Goal: Task Accomplishment & Management: Use online tool/utility

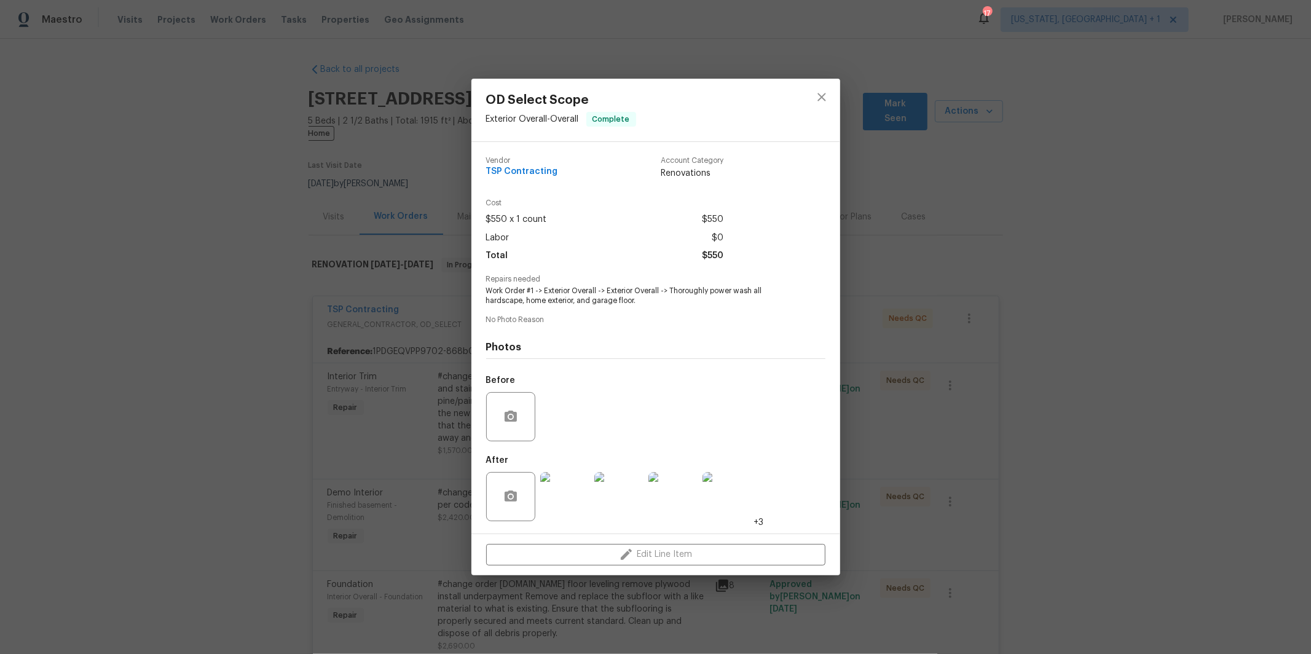
scroll to position [3210, 0]
click at [826, 99] on icon "close" at bounding box center [821, 97] width 15 height 15
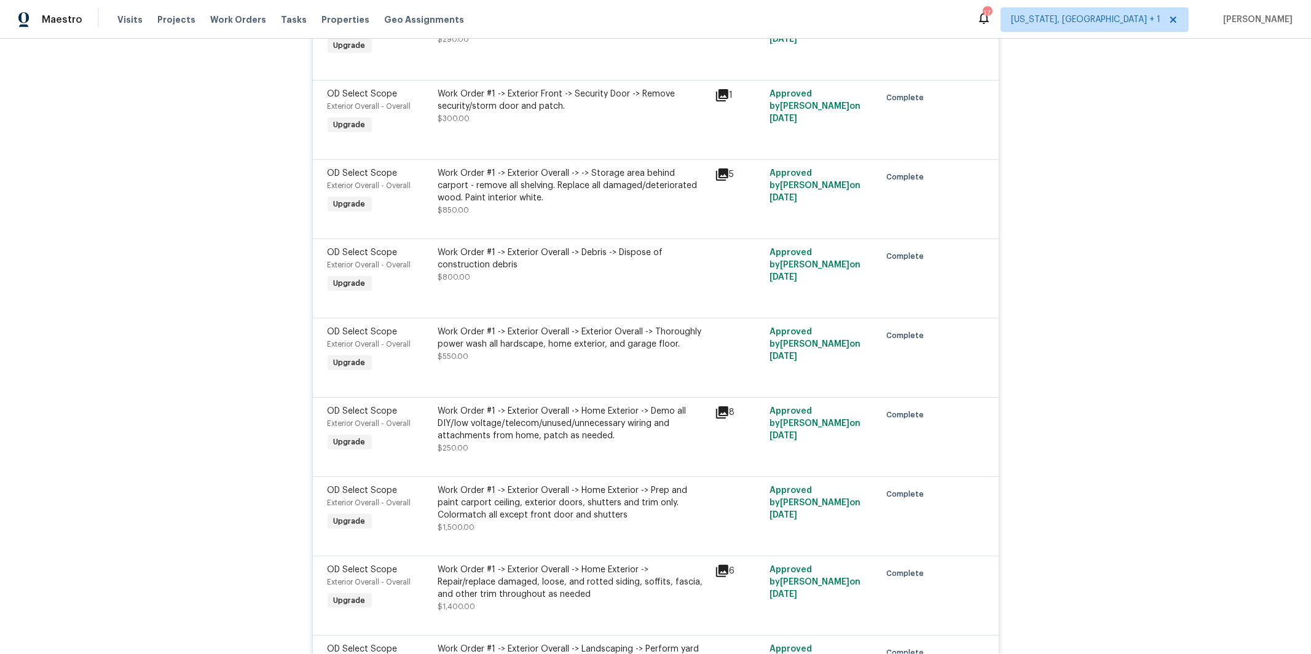
scroll to position [3739, 0]
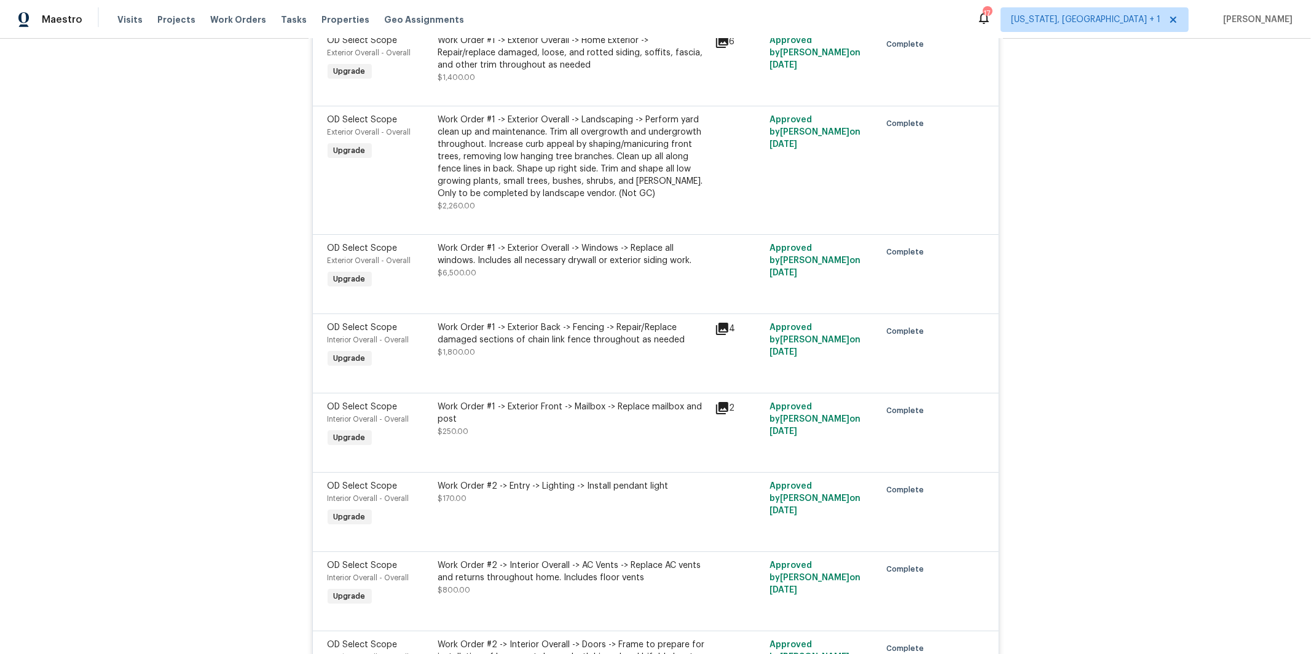
click at [591, 345] on div "Work Order #1 -> Exterior Back -> Fencing -> Repair/Replace damaged sections of…" at bounding box center [572, 333] width 269 height 25
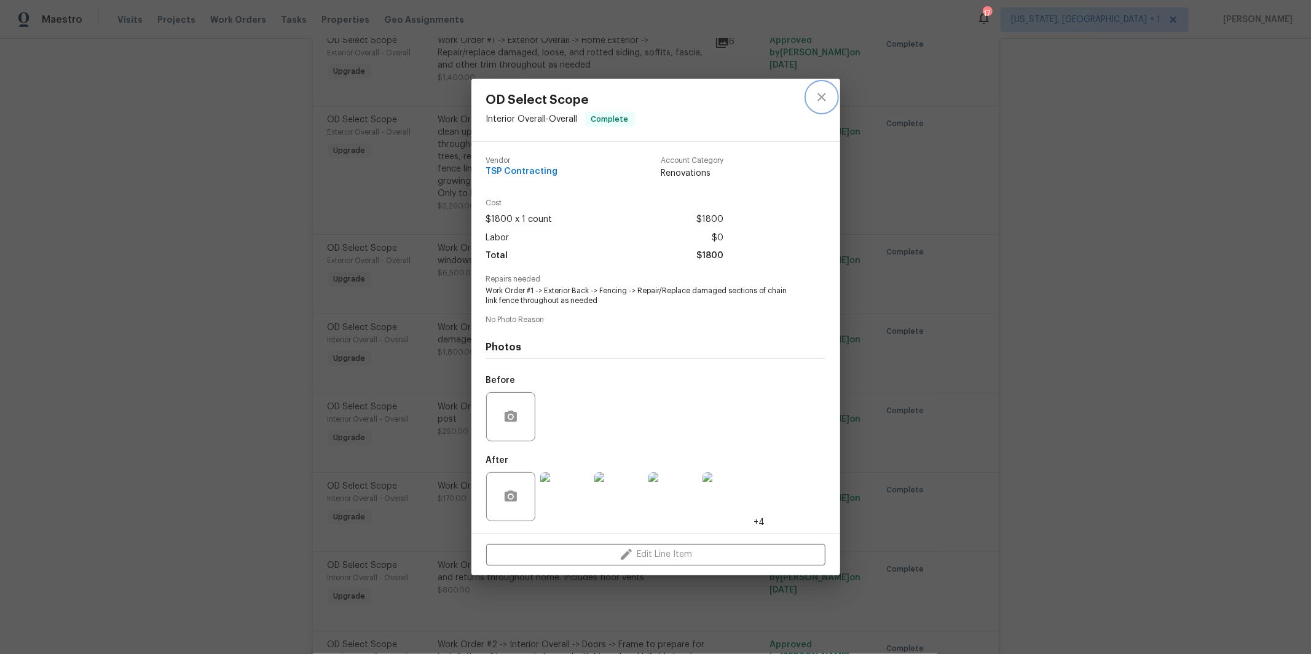
click at [822, 99] on icon "close" at bounding box center [821, 97] width 15 height 15
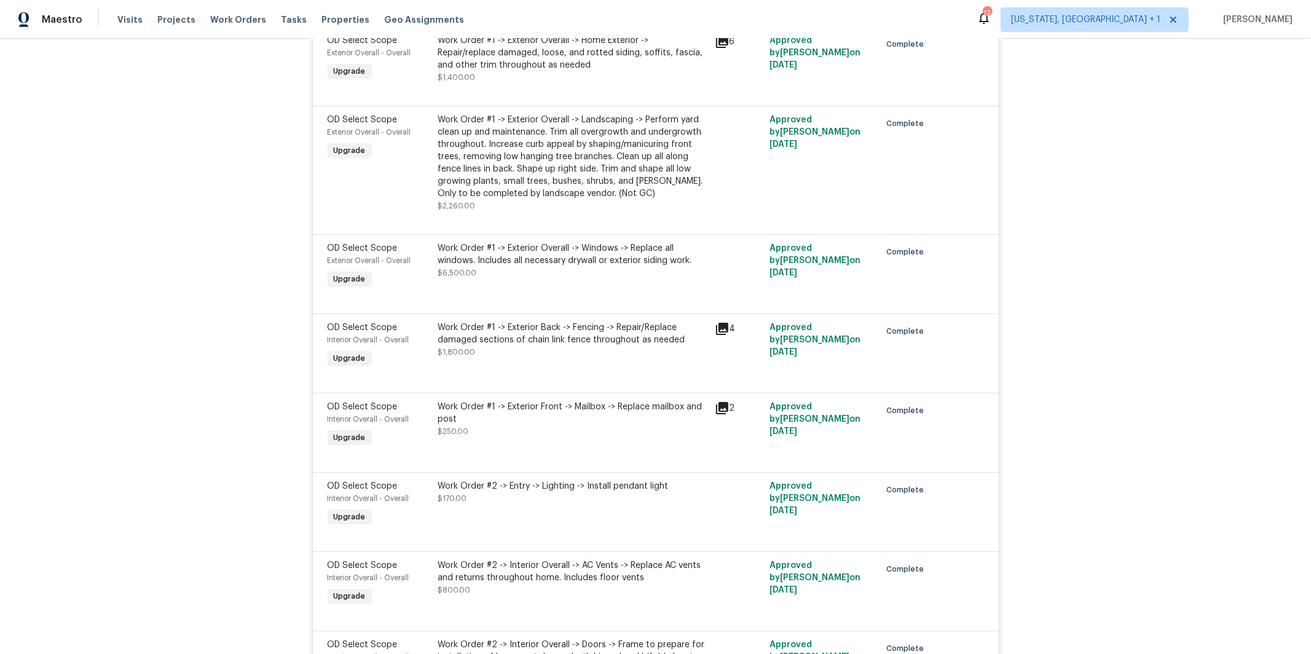
scroll to position [1826, 0]
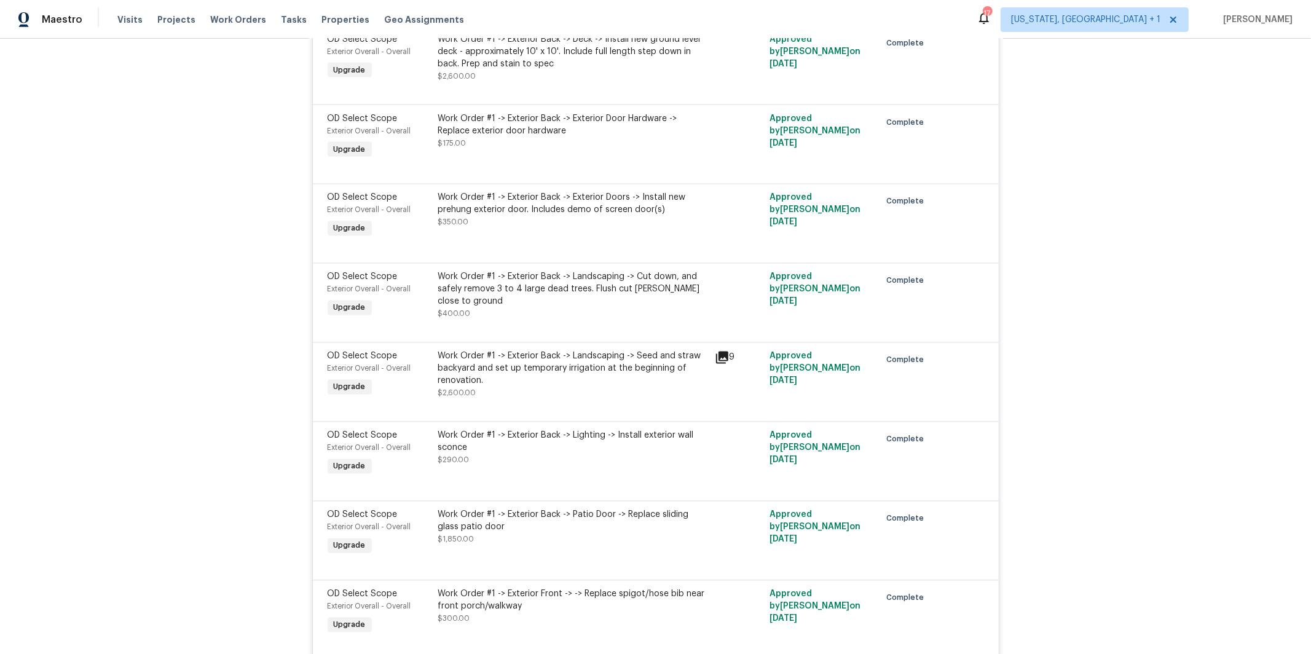
click at [576, 350] on div "Work Order #1 -> Exterior Back -> Landscaping -> Seed and straw backyard and se…" at bounding box center [572, 368] width 269 height 37
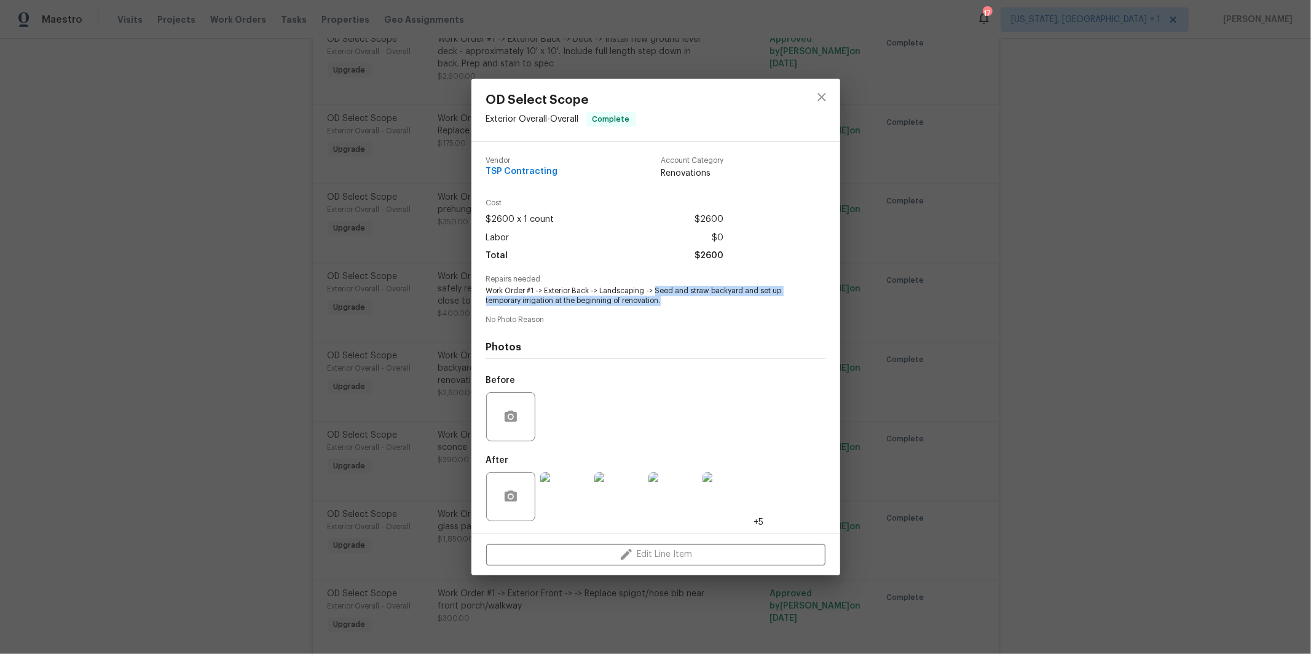
drag, startPoint x: 669, startPoint y: 302, endPoint x: 657, endPoint y: 290, distance: 16.1
click at [655, 290] on span "Work Order #1 -> Exterior Back -> Landscaping -> Seed and straw backyard and se…" at bounding box center [638, 296] width 305 height 21
copy span "Seed and straw backyard and set up temporary irrigation at the beginning of ren…"
click at [823, 99] on icon "close" at bounding box center [821, 97] width 8 height 8
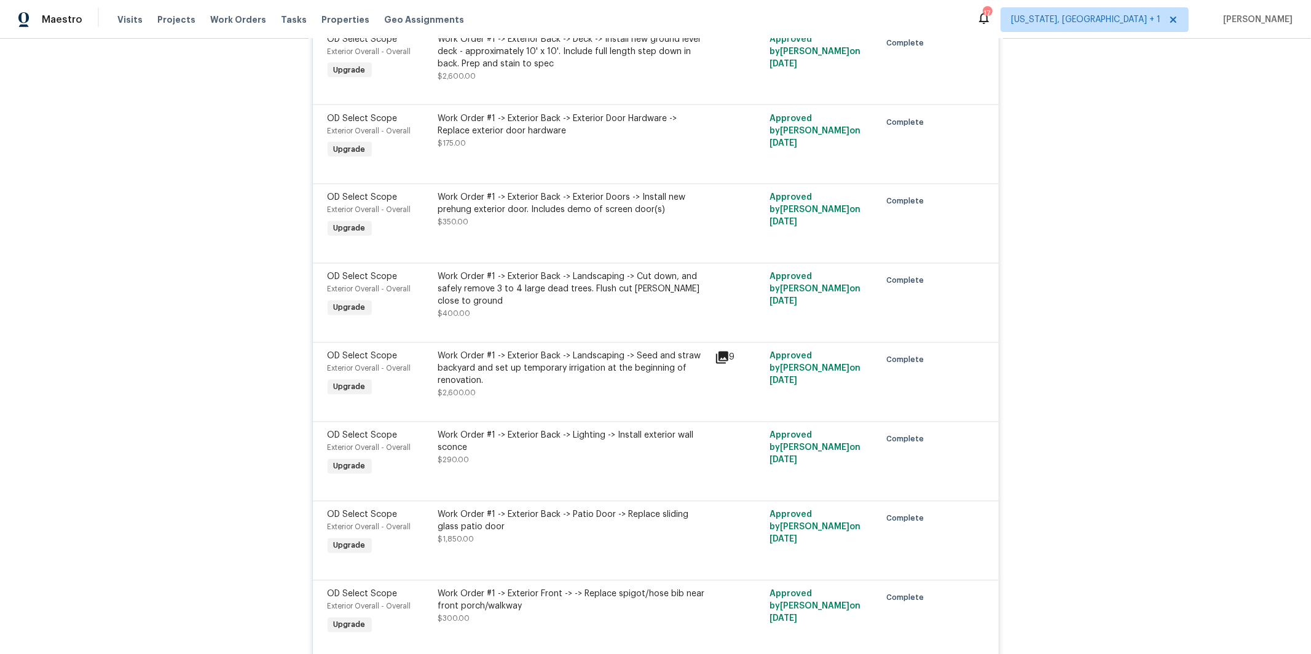
scroll to position [2557, 0]
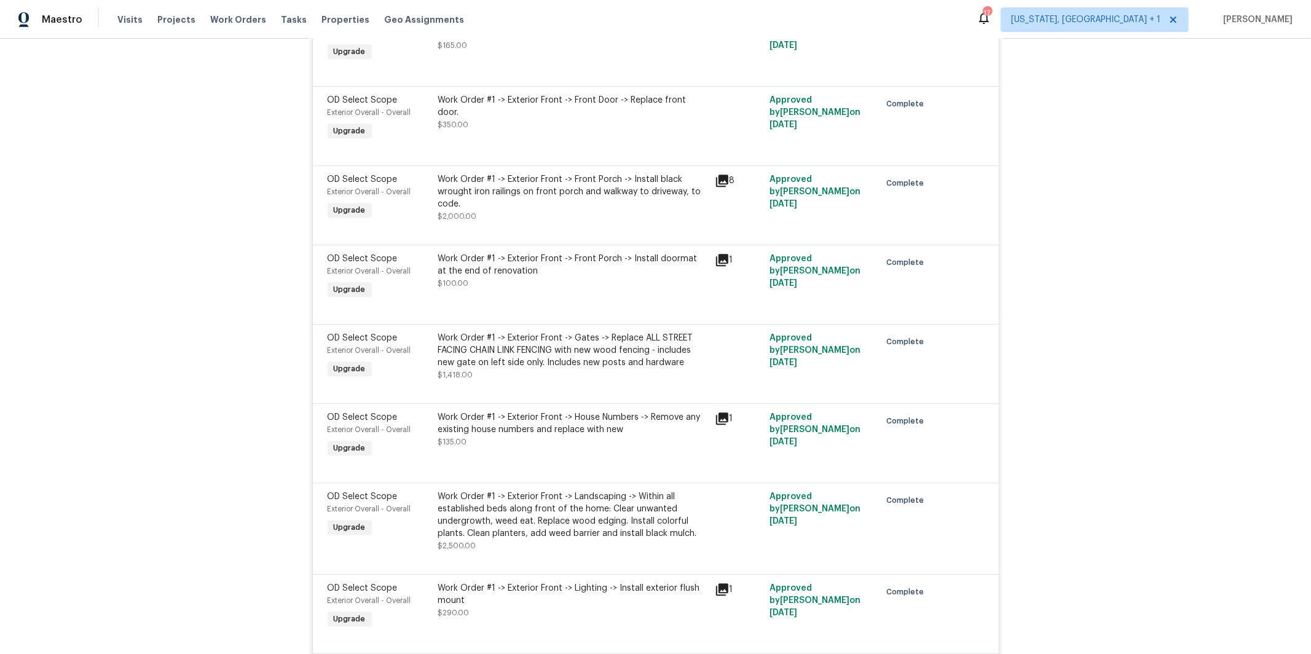
click at [528, 355] on div "Work Order #1 -> Exterior Front -> Gates -> Replace ALL STREET FACING CHAIN LIN…" at bounding box center [572, 350] width 269 height 37
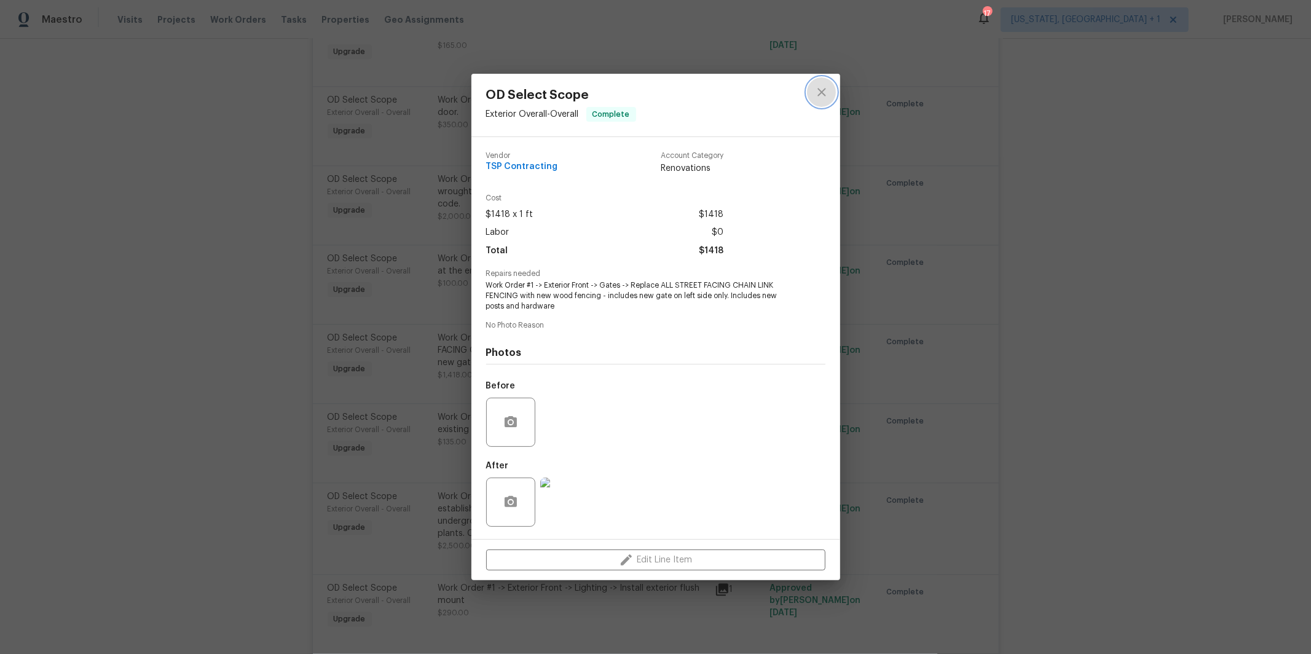
click at [817, 101] on button "close" at bounding box center [821, 91] width 29 height 29
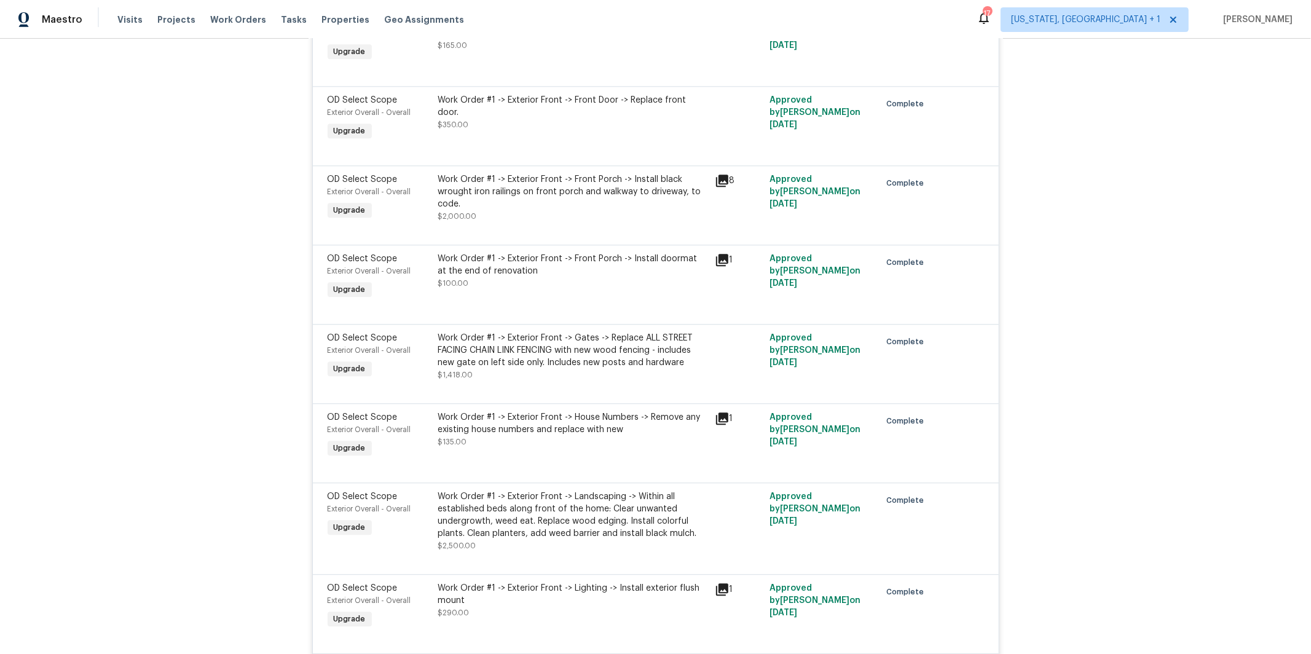
scroll to position [3739, 0]
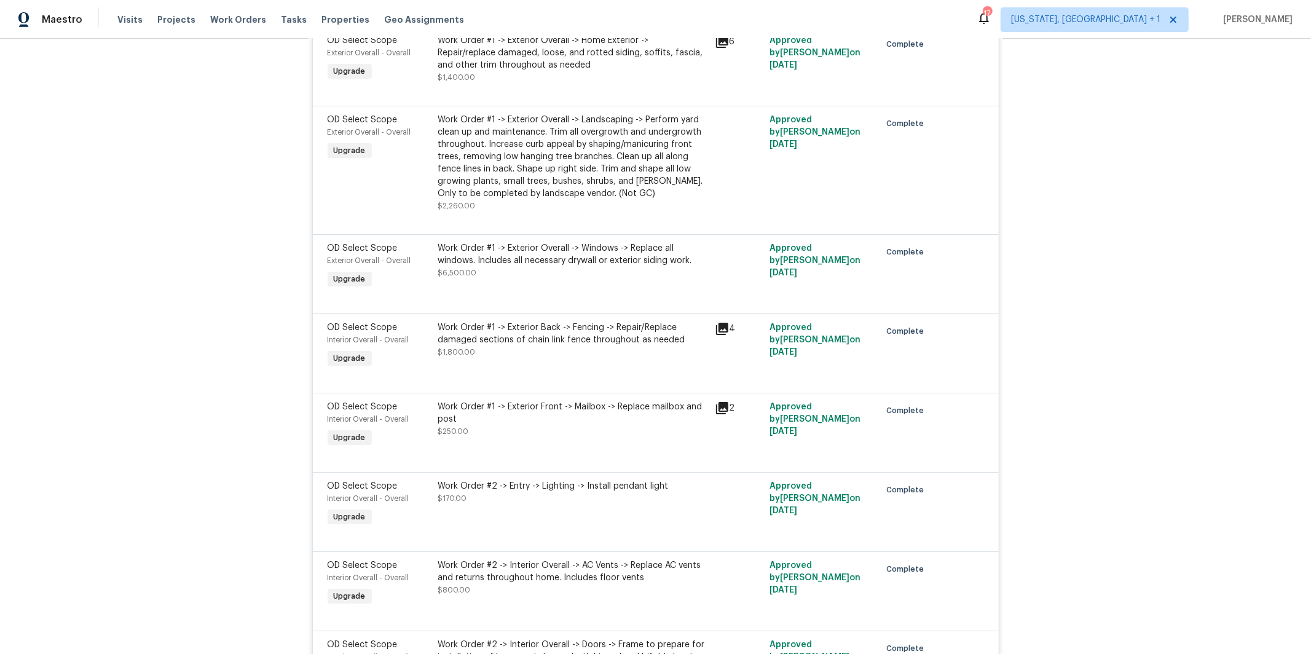
click at [597, 340] on div "Work Order #1 -> Exterior Back -> Fencing -> Repair/Replace damaged sections of…" at bounding box center [572, 333] width 269 height 25
